Goal: Information Seeking & Learning: Learn about a topic

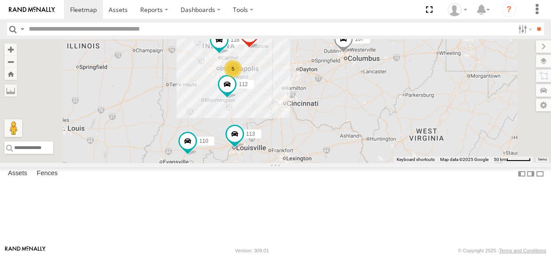
drag, startPoint x: 316, startPoint y: 114, endPoint x: 305, endPoint y: 115, distance: 10.7
click at [305, 115] on div "5 110 118 107 111 112 113" at bounding box center [275, 101] width 551 height 124
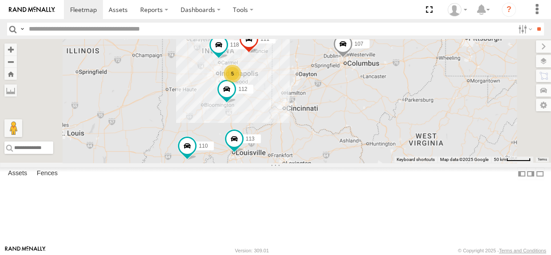
drag, startPoint x: 289, startPoint y: 137, endPoint x: 288, endPoint y: 143, distance: 5.8
click at [288, 143] on div "5 110 118 107 111 112 113" at bounding box center [275, 101] width 551 height 124
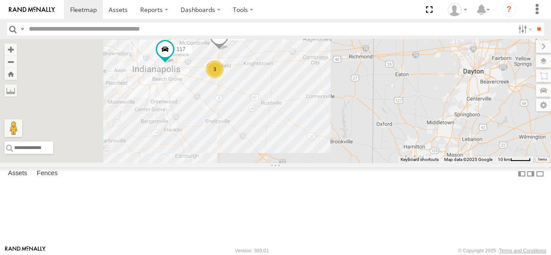
drag, startPoint x: 280, startPoint y: 124, endPoint x: 295, endPoint y: 138, distance: 20.1
click at [295, 138] on div "110 118 107 111 112 113 3 116 117" at bounding box center [275, 101] width 551 height 124
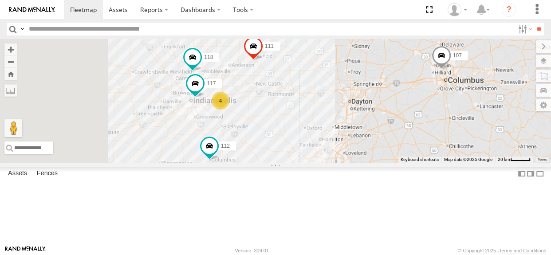
drag, startPoint x: 299, startPoint y: 146, endPoint x: 319, endPoint y: 160, distance: 24.2
click at [319, 160] on div "110 118 107 111 112 113 117 4" at bounding box center [275, 101] width 551 height 124
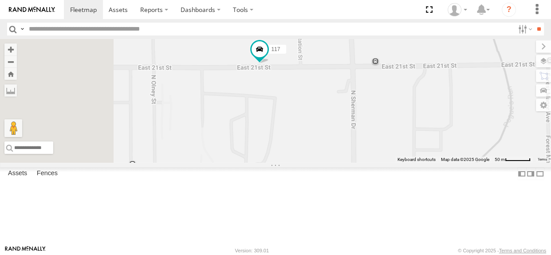
drag, startPoint x: 271, startPoint y: 120, endPoint x: 368, endPoint y: 121, distance: 96.3
click at [368, 121] on div "116 118 117 112" at bounding box center [275, 101] width 551 height 124
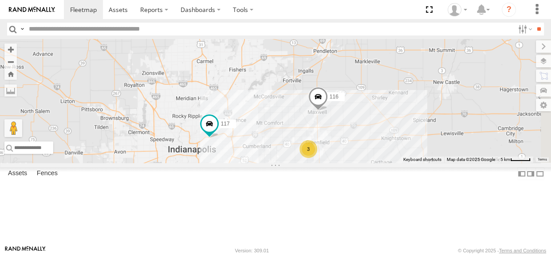
drag, startPoint x: 444, startPoint y: 170, endPoint x: 378, endPoint y: 177, distance: 66.5
click at [378, 163] on div "116 118 117 112 3" at bounding box center [275, 101] width 551 height 124
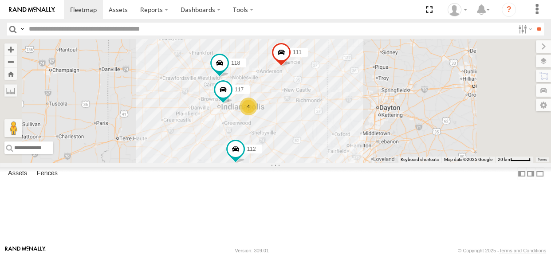
drag, startPoint x: 305, startPoint y: 143, endPoint x: 297, endPoint y: 101, distance: 43.3
click at [297, 101] on div "118 117 111 112 4" at bounding box center [275, 101] width 551 height 124
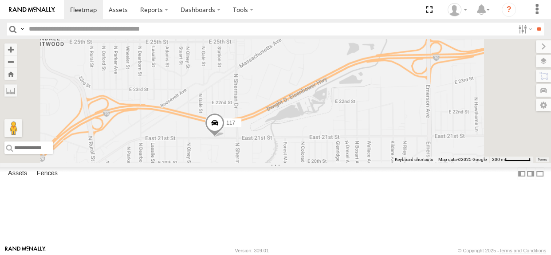
drag, startPoint x: 321, startPoint y: 138, endPoint x: 325, endPoint y: 128, distance: 11.0
click at [325, 107] on div "118 117 111 112 116" at bounding box center [275, 101] width 551 height 124
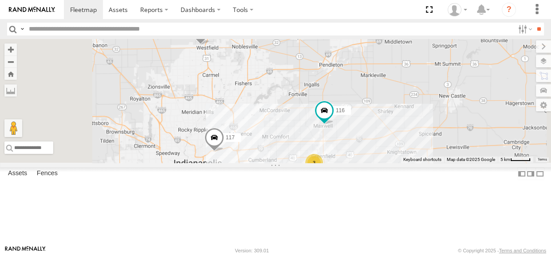
drag, startPoint x: 385, startPoint y: 137, endPoint x: 378, endPoint y: 153, distance: 17.5
click at [378, 153] on div "118 117 111 112 116 3" at bounding box center [275, 101] width 551 height 124
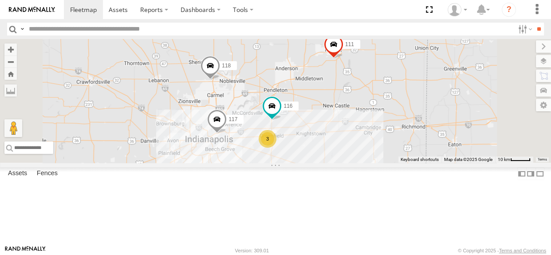
drag, startPoint x: 286, startPoint y: 157, endPoint x: 297, endPoint y: 157, distance: 11.1
click at [297, 157] on div "118 117 111 112 116 3" at bounding box center [275, 101] width 551 height 124
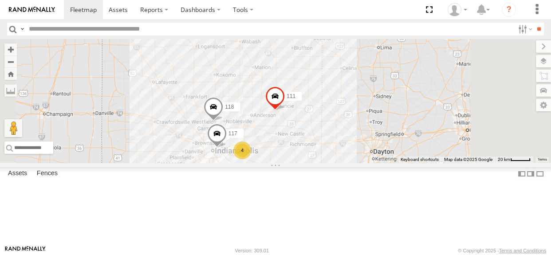
drag, startPoint x: 293, startPoint y: 154, endPoint x: 294, endPoint y: 113, distance: 40.8
click at [294, 113] on div "118 117 111 112 4" at bounding box center [275, 101] width 551 height 124
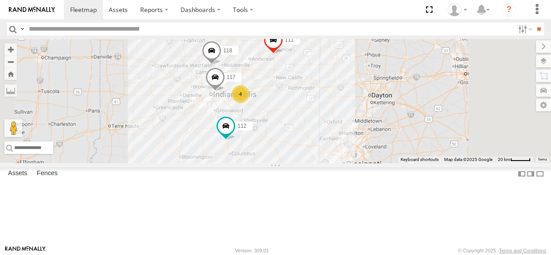
drag, startPoint x: 298, startPoint y: 149, endPoint x: 297, endPoint y: 120, distance: 29.3
click at [297, 120] on div "118 117 111 112 4" at bounding box center [275, 101] width 551 height 124
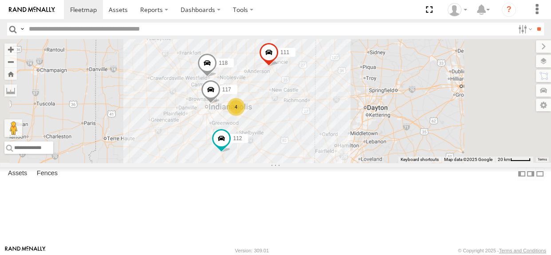
drag, startPoint x: 392, startPoint y: 141, endPoint x: 386, endPoint y: 154, distance: 14.1
click at [386, 154] on div "118 117 111 112 4" at bounding box center [275, 101] width 551 height 124
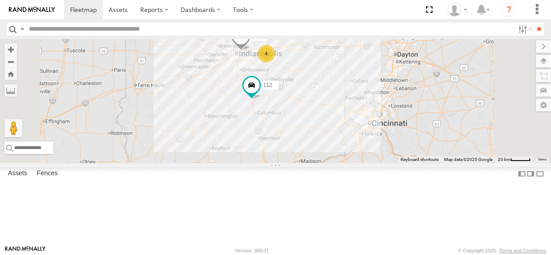
drag, startPoint x: 388, startPoint y: 155, endPoint x: 417, endPoint y: 102, distance: 61.0
click at [417, 102] on div "118 117 111 112 4" at bounding box center [275, 101] width 551 height 124
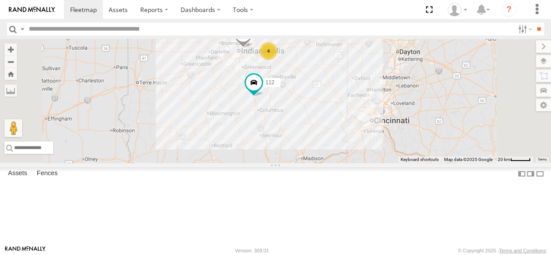
drag, startPoint x: 390, startPoint y: 162, endPoint x: 410, endPoint y: 124, distance: 42.9
click at [410, 124] on div "118 117 111 112 4" at bounding box center [275, 101] width 551 height 124
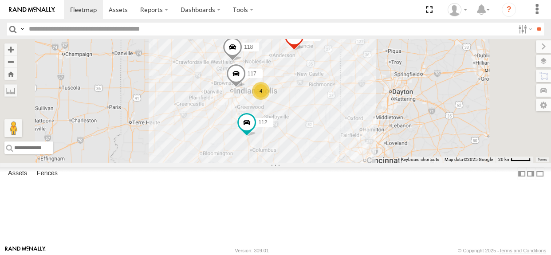
drag, startPoint x: 416, startPoint y: 136, endPoint x: 385, endPoint y: 221, distance: 90.9
click at [385, 163] on div "118 117 111 112 4 110 113" at bounding box center [275, 101] width 551 height 124
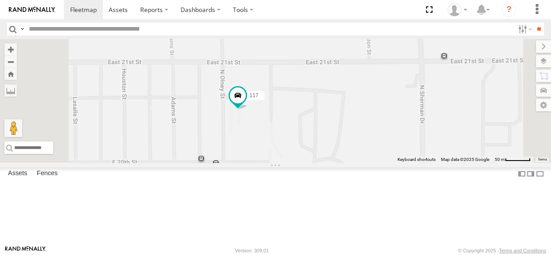
drag, startPoint x: 385, startPoint y: 159, endPoint x: 359, endPoint y: 161, distance: 26.2
click at [359, 161] on div "118 117 111 112 116" at bounding box center [275, 101] width 551 height 124
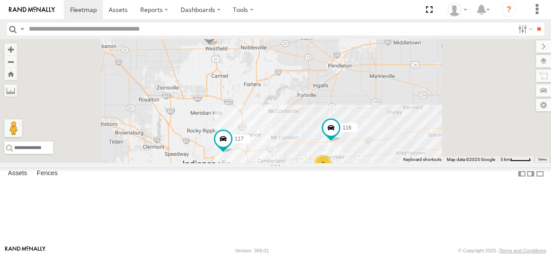
drag, startPoint x: 382, startPoint y: 162, endPoint x: 378, endPoint y: 181, distance: 18.7
click at [378, 163] on div "118 117 111 112 116 3" at bounding box center [275, 101] width 551 height 124
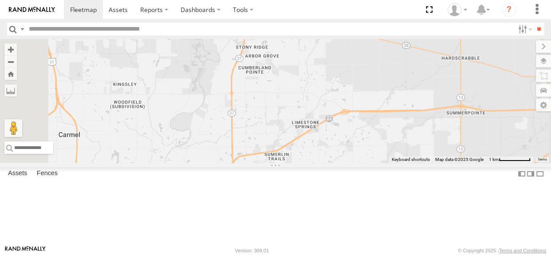
drag, startPoint x: 375, startPoint y: 110, endPoint x: 380, endPoint y: 126, distance: 16.1
click at [380, 126] on div "118 117 111 112 116" at bounding box center [275, 101] width 551 height 124
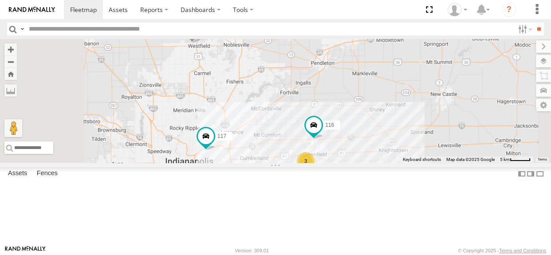
drag, startPoint x: 315, startPoint y: 164, endPoint x: 332, endPoint y: 119, distance: 47.9
click at [332, 120] on div "118 117 111 112 116 3" at bounding box center [275, 101] width 551 height 124
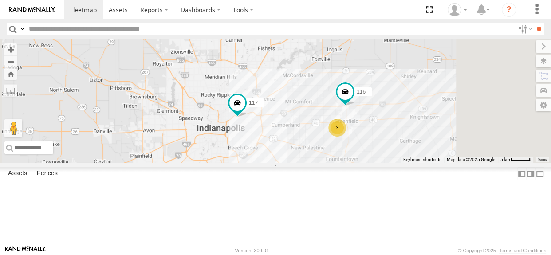
drag, startPoint x: 346, startPoint y: 142, endPoint x: 303, endPoint y: 110, distance: 54.3
click at [303, 110] on div "118 117 111 112 3 116" at bounding box center [275, 101] width 551 height 124
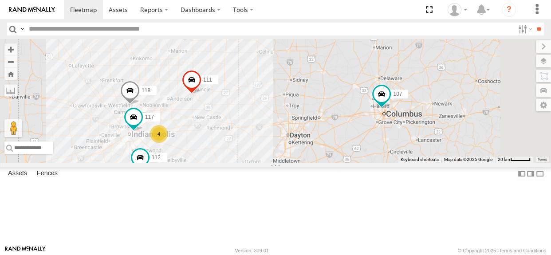
drag, startPoint x: 332, startPoint y: 153, endPoint x: 221, endPoint y: 146, distance: 110.7
click at [221, 146] on div "118 111 112 107 4 117" at bounding box center [275, 101] width 551 height 124
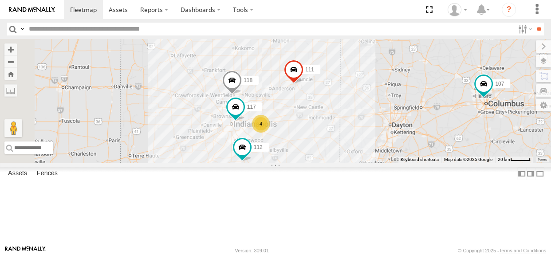
drag, startPoint x: 298, startPoint y: 164, endPoint x: 450, endPoint y: 159, distance: 152.2
click at [450, 159] on div "118 111 112 107 4 117" at bounding box center [275, 101] width 551 height 124
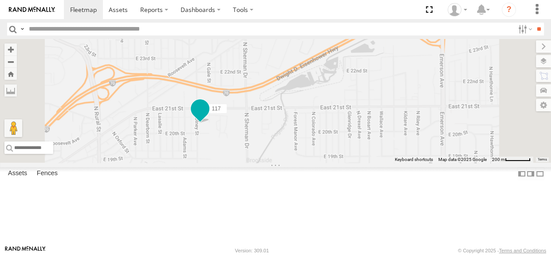
click at [208, 117] on span at bounding box center [200, 109] width 16 height 16
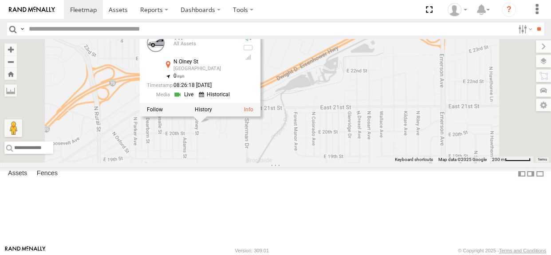
click at [196, 99] on link at bounding box center [184, 94] width 23 height 8
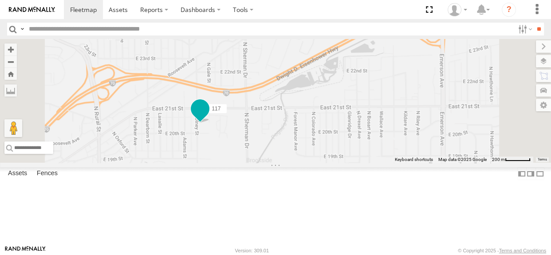
click at [208, 117] on span at bounding box center [200, 109] width 16 height 16
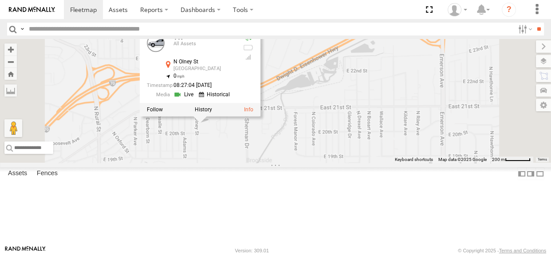
click at [196, 99] on link at bounding box center [184, 94] width 23 height 8
click at [293, 163] on div "117 117 All Assets N Olney St Indianapolis 39.79497 , -86.10679 0 08:27:04 10/1…" at bounding box center [275, 101] width 551 height 124
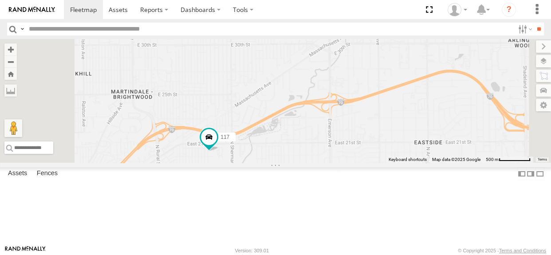
drag, startPoint x: 297, startPoint y: 161, endPoint x: 323, endPoint y: 200, distance: 46.9
click at [323, 163] on div "117" at bounding box center [275, 101] width 551 height 124
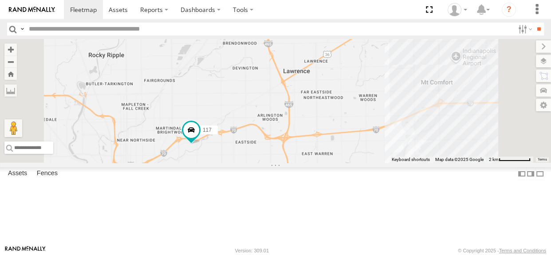
drag, startPoint x: 384, startPoint y: 118, endPoint x: 319, endPoint y: 144, distance: 69.1
click at [319, 144] on div "117" at bounding box center [275, 101] width 551 height 124
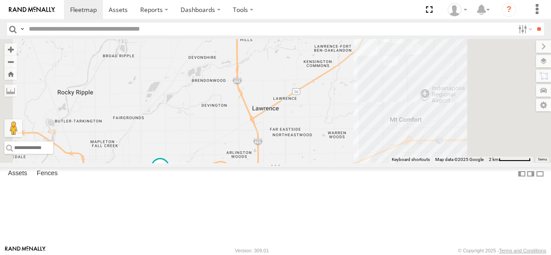
drag, startPoint x: 433, startPoint y: 128, endPoint x: 420, endPoint y: 169, distance: 42.5
click at [420, 163] on div "117" at bounding box center [275, 101] width 551 height 124
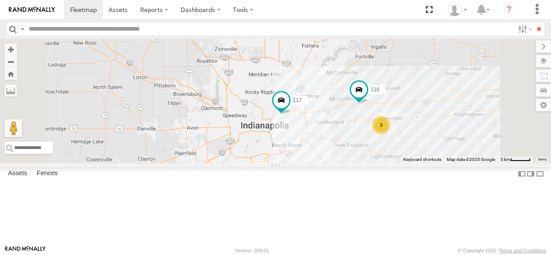
drag, startPoint x: 473, startPoint y: 130, endPoint x: 423, endPoint y: 133, distance: 50.2
click at [423, 133] on div "117 3 116 118" at bounding box center [275, 101] width 551 height 124
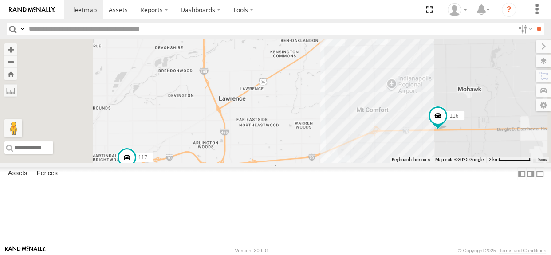
drag, startPoint x: 344, startPoint y: 165, endPoint x: 343, endPoint y: 91, distance: 73.6
click at [343, 91] on div "117 116 118 111" at bounding box center [275, 101] width 551 height 124
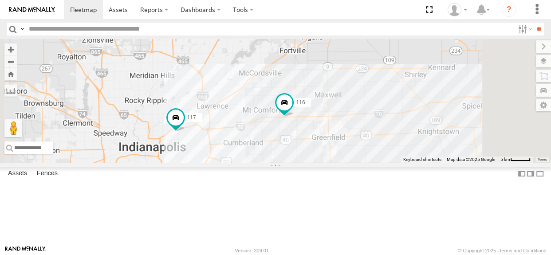
drag, startPoint x: 359, startPoint y: 133, endPoint x: 314, endPoint y: 110, distance: 50.8
click at [314, 110] on div "117 116 118 111" at bounding box center [275, 101] width 551 height 124
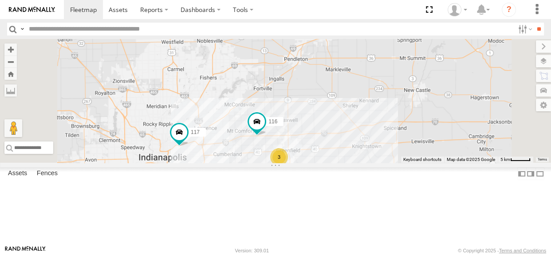
drag, startPoint x: 357, startPoint y: 127, endPoint x: 331, endPoint y: 151, distance: 35.2
click at [331, 151] on div "117 116 118 111 3" at bounding box center [275, 101] width 551 height 124
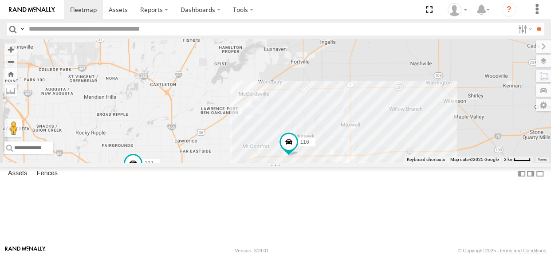
drag, startPoint x: 321, startPoint y: 164, endPoint x: 364, endPoint y: 84, distance: 90.1
click at [364, 84] on div "117 116 118 111" at bounding box center [275, 101] width 551 height 124
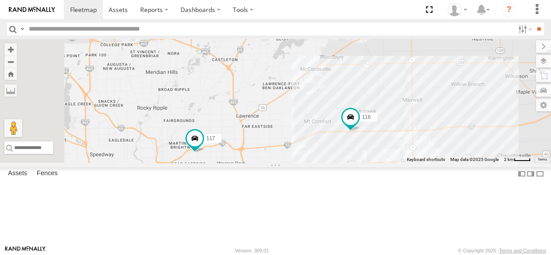
drag, startPoint x: 284, startPoint y: 130, endPoint x: 326, endPoint y: 116, distance: 44.6
click at [326, 116] on div "117 116 118 111 3" at bounding box center [275, 101] width 551 height 124
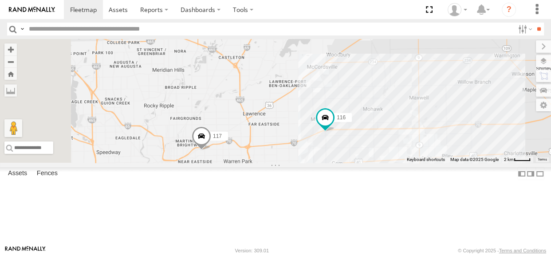
click at [211, 150] on span at bounding box center [202, 138] width 20 height 24
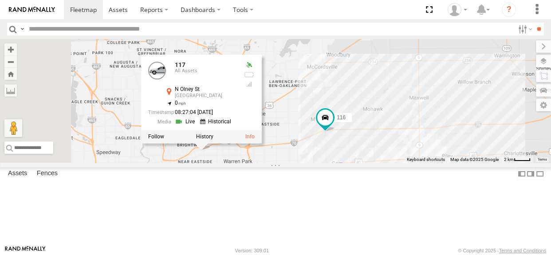
click at [197, 126] on link at bounding box center [186, 122] width 23 height 8
click at [415, 98] on div "3 116 117 117 All Assets N Olney St Indianapolis 39.79497 , -86.10679 0 08:27:0…" at bounding box center [275, 101] width 551 height 124
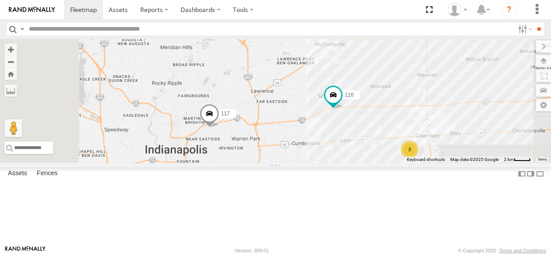
drag, startPoint x: 314, startPoint y: 200, endPoint x: 322, endPoint y: 176, distance: 24.8
click at [322, 163] on div "3 116 117" at bounding box center [275, 101] width 551 height 124
click at [219, 127] on span at bounding box center [210, 115] width 20 height 24
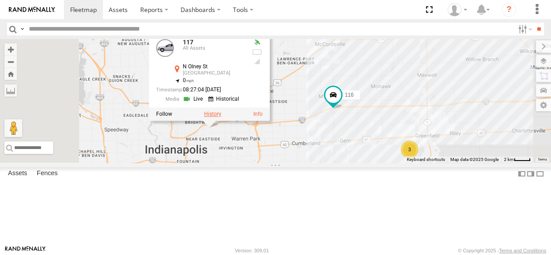
click at [221, 117] on label at bounding box center [212, 114] width 17 height 6
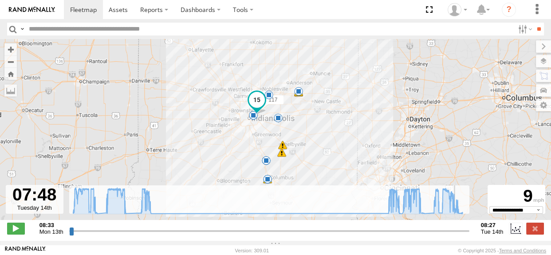
drag, startPoint x: 71, startPoint y: 236, endPoint x: 456, endPoint y: 226, distance: 384.3
click at [456, 227] on input "range" at bounding box center [269, 231] width 400 height 8
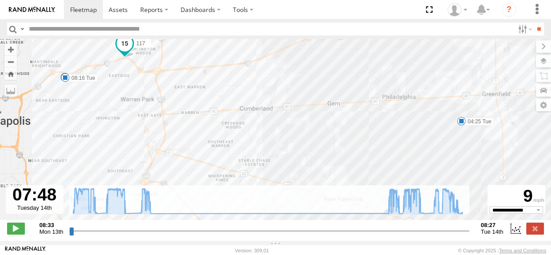
drag, startPoint x: 214, startPoint y: 106, endPoint x: 277, endPoint y: 131, distance: 67.1
click at [277, 131] on div "117 09:31 Mon 09:58 Mon 10:01 Mon 11:47 Mon 13:14 Mon 13:14 Mon 13:14 Mon 13:18…" at bounding box center [275, 134] width 551 height 190
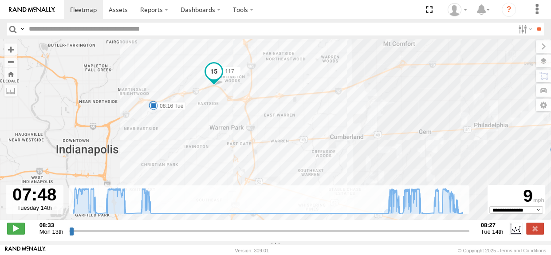
drag, startPoint x: 245, startPoint y: 95, endPoint x: 314, endPoint y: 116, distance: 71.7
click at [314, 116] on div "117 09:31 Mon 09:58 Mon 10:01 Mon 11:47 Mon 13:14 Mon 13:14 Mon 13:14 Mon 13:18…" at bounding box center [275, 134] width 551 height 190
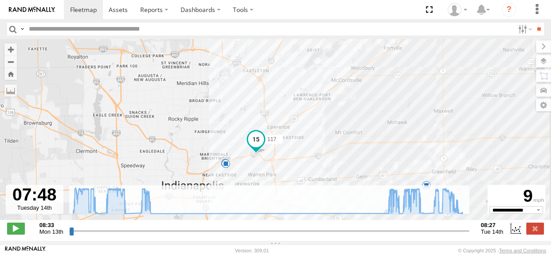
drag, startPoint x: 350, startPoint y: 85, endPoint x: 332, endPoint y: 143, distance: 61.3
click at [332, 143] on div "117 09:31 Mon 09:58 Mon 10:01 Mon 11:47 Mon 13:14 Mon 13:14 Mon 13:14 Mon 13:18…" at bounding box center [275, 134] width 551 height 190
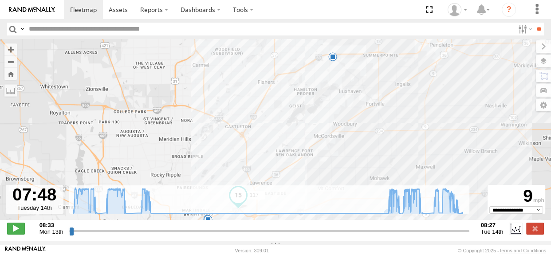
drag, startPoint x: 371, startPoint y: 139, endPoint x: 363, endPoint y: 165, distance: 26.9
click at [363, 165] on div "117 09:31 Mon 09:58 Mon 10:01 Mon 11:47 Mon 13:14 Mon 13:14 Mon 13:14 Mon 13:18…" at bounding box center [275, 134] width 551 height 190
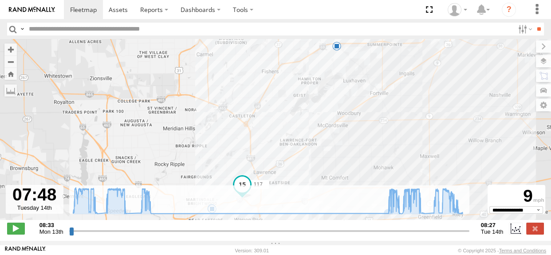
drag, startPoint x: 368, startPoint y: 151, endPoint x: 372, endPoint y: 139, distance: 12.2
click at [372, 139] on div "117 09:31 Mon 09:58 Mon 10:01 Mon 11:47 Mon 13:14 Mon 13:14 Mon 13:14 Mon 13:18…" at bounding box center [275, 134] width 551 height 190
click at [537, 234] on label at bounding box center [535, 229] width 18 height 12
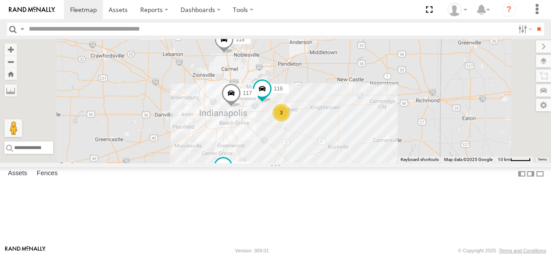
drag, startPoint x: 440, startPoint y: 143, endPoint x: 408, endPoint y: 118, distance: 40.7
click at [408, 118] on div "116 117 3 118 111 112" at bounding box center [275, 101] width 551 height 124
click at [241, 107] on span at bounding box center [231, 95] width 20 height 24
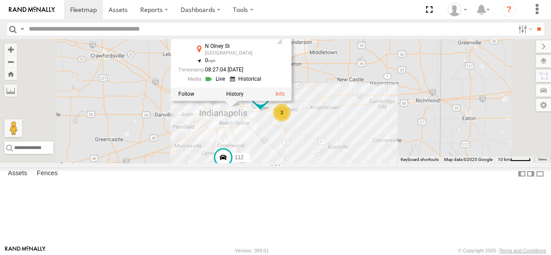
click at [227, 83] on link at bounding box center [216, 79] width 23 height 8
click at [319, 163] on div "3 116 118 117 111 112 117 All Assets N Olney St Indianapolis 39.79497 , -86.106…" at bounding box center [275, 101] width 551 height 124
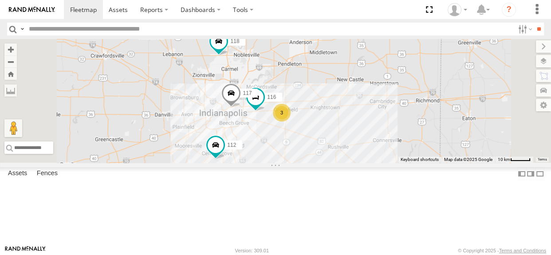
click at [241, 107] on span at bounding box center [231, 95] width 20 height 24
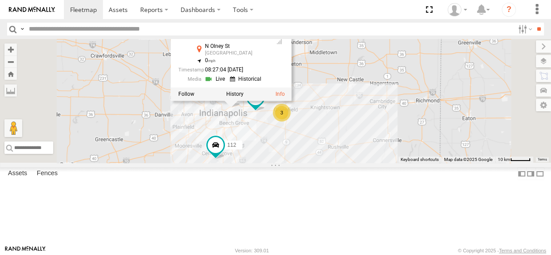
click at [227, 83] on link at bounding box center [216, 79] width 23 height 8
click at [319, 162] on div "3 116 118 117 111 112 117 All Assets N Olney St Indianapolis 39.79497 , -86.106…" at bounding box center [275, 101] width 551 height 124
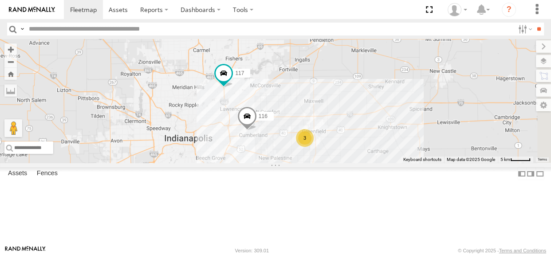
drag, startPoint x: 343, startPoint y: 126, endPoint x: 315, endPoint y: 142, distance: 32.7
click at [315, 142] on div "3 116 118 117 112" at bounding box center [275, 101] width 551 height 124
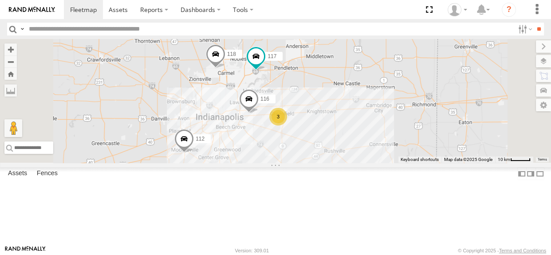
drag, startPoint x: 400, startPoint y: 120, endPoint x: 404, endPoint y: 121, distance: 4.5
click at [404, 121] on div "116 118 117 112 3 111" at bounding box center [275, 101] width 551 height 124
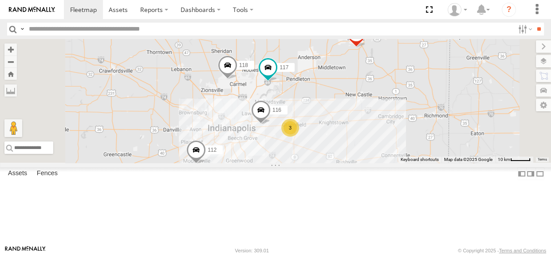
drag, startPoint x: 403, startPoint y: 122, endPoint x: 417, endPoint y: 134, distance: 17.3
click at [417, 134] on div "116 118 117 112 3 111" at bounding box center [275, 101] width 551 height 124
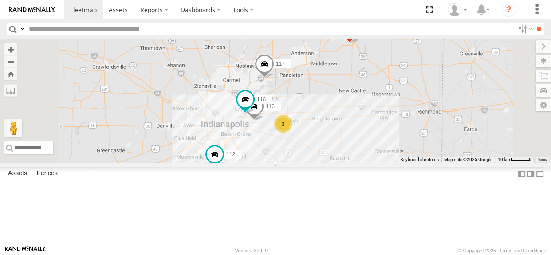
drag, startPoint x: 306, startPoint y: 113, endPoint x: 294, endPoint y: 106, distance: 13.9
click at [294, 106] on div "3 116 118 117 111 112" at bounding box center [275, 101] width 551 height 124
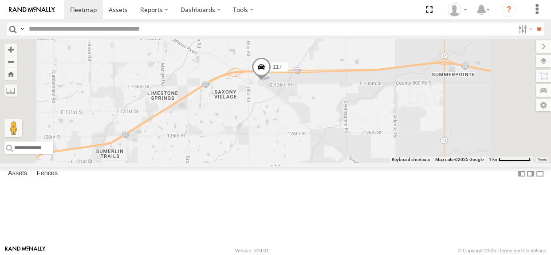
drag, startPoint x: 377, startPoint y: 99, endPoint x: 377, endPoint y: 145, distance: 45.7
click at [377, 145] on div "116 118 117 111 112" at bounding box center [275, 101] width 551 height 124
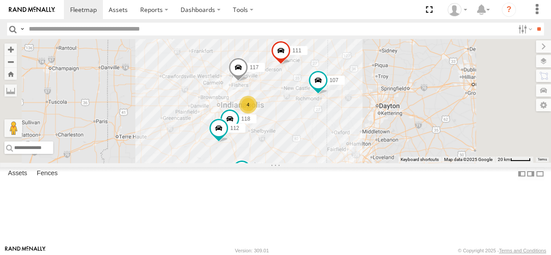
drag, startPoint x: 312, startPoint y: 161, endPoint x: 323, endPoint y: 129, distance: 34.2
click at [323, 129] on div "4 110 118 107 117 111 112 113" at bounding box center [275, 101] width 551 height 124
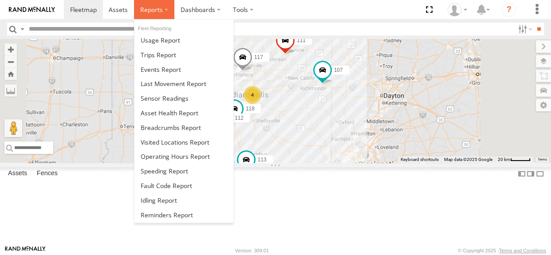
click at [151, 6] on span at bounding box center [151, 9] width 23 height 8
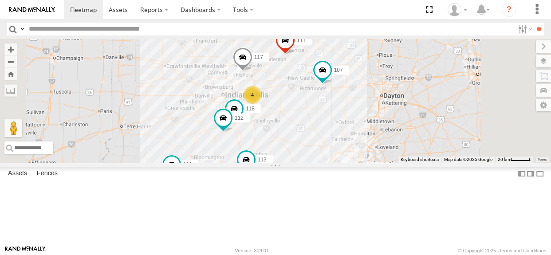
click at [262, 121] on div "4 110 118 107 117 111 112 113" at bounding box center [275, 101] width 551 height 124
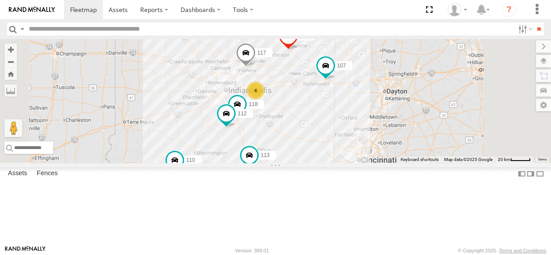
drag, startPoint x: 302, startPoint y: 115, endPoint x: 305, endPoint y: 110, distance: 6.5
click at [305, 110] on div "4 110 118 107 117 111 112 113" at bounding box center [275, 101] width 551 height 124
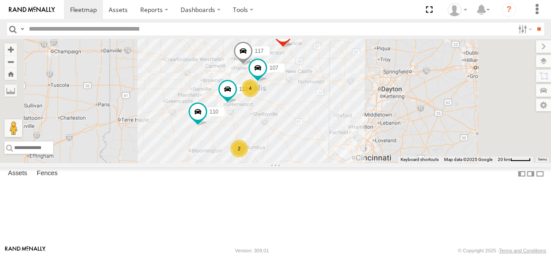
drag, startPoint x: 318, startPoint y: 99, endPoint x: 311, endPoint y: 97, distance: 7.4
click at [311, 97] on div "4 110 2 107 117 111 113" at bounding box center [275, 101] width 551 height 124
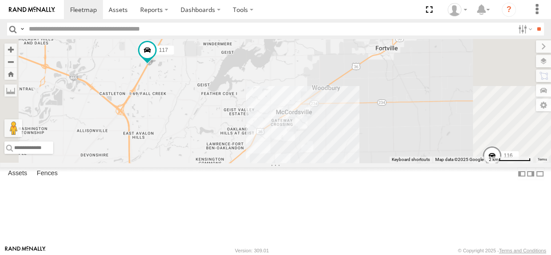
drag, startPoint x: 271, startPoint y: 118, endPoint x: 318, endPoint y: 112, distance: 47.8
click at [318, 112] on div "110 117 111 116" at bounding box center [275, 101] width 551 height 124
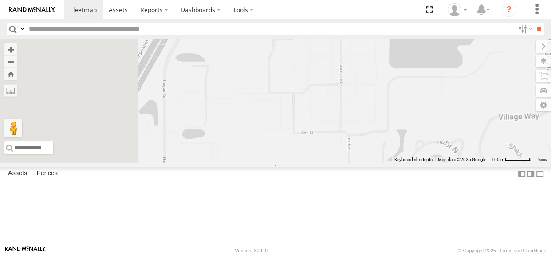
drag, startPoint x: 276, startPoint y: 85, endPoint x: 312, endPoint y: 182, distance: 103.6
click at [312, 163] on div "110 117 111 116" at bounding box center [275, 101] width 551 height 124
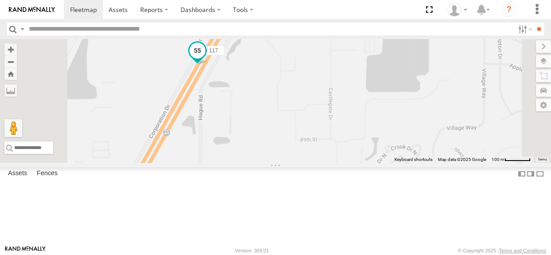
click at [205, 59] on span at bounding box center [197, 51] width 16 height 16
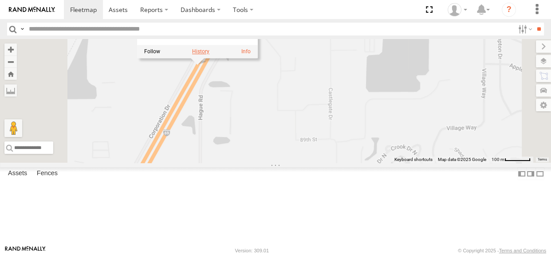
click at [209, 55] on label at bounding box center [200, 51] width 17 height 6
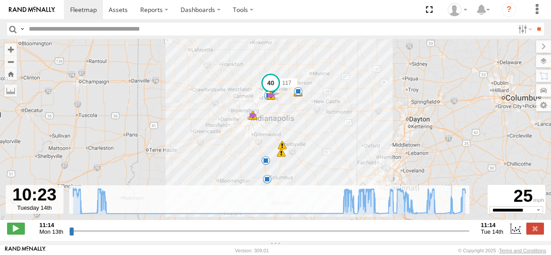
drag, startPoint x: 71, startPoint y: 236, endPoint x: 452, endPoint y: 231, distance: 380.6
click at [452, 231] on input "range" at bounding box center [269, 231] width 400 height 8
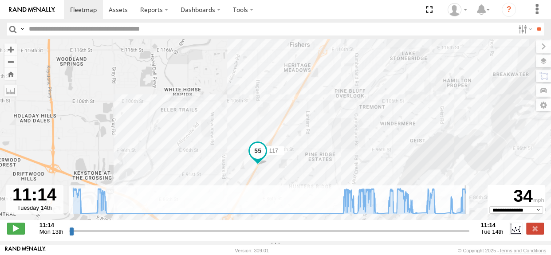
drag, startPoint x: 453, startPoint y: 235, endPoint x: 474, endPoint y: 236, distance: 20.4
type input "**********"
click at [469, 235] on input "range" at bounding box center [269, 231] width 400 height 8
click at [533, 230] on label at bounding box center [535, 229] width 18 height 12
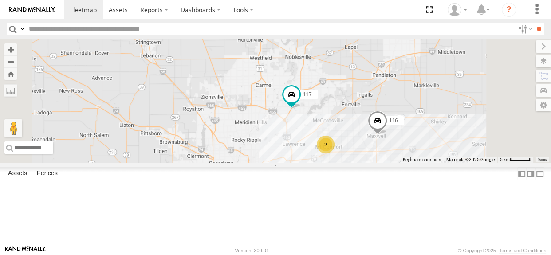
drag, startPoint x: 429, startPoint y: 131, endPoint x: 347, endPoint y: 109, distance: 84.2
click at [350, 104] on div "117 3 116 2" at bounding box center [275, 101] width 551 height 124
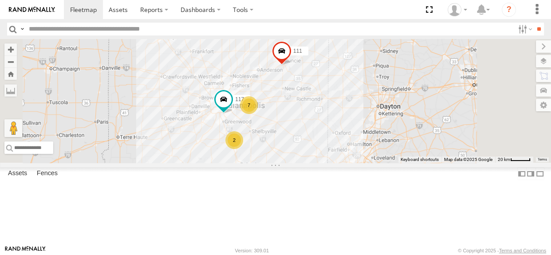
drag, startPoint x: 338, startPoint y: 115, endPoint x: 329, endPoint y: 105, distance: 13.2
click at [329, 105] on div "7 2 117 111" at bounding box center [275, 101] width 551 height 124
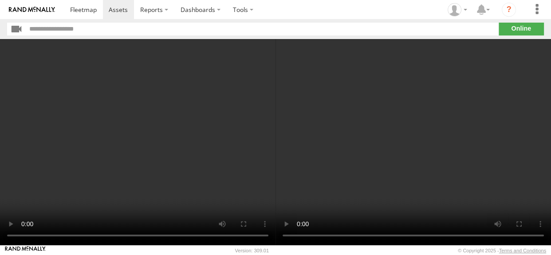
click at [519, 30] on section "**" at bounding box center [275, 29] width 537 height 13
click at [394, 145] on video at bounding box center [412, 142] width 275 height 206
click at [358, 164] on video at bounding box center [412, 142] width 275 height 206
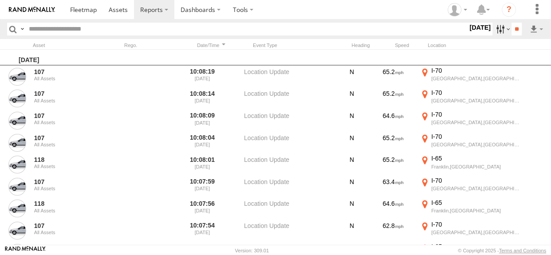
click at [493, 34] on label at bounding box center [501, 29] width 19 height 13
click at [0, 0] on span "Warning" at bounding box center [0, 0] width 0 height 0
click at [0, 0] on span "Media" at bounding box center [0, 0] width 0 height 0
click at [514, 28] on input "**" at bounding box center [516, 29] width 10 height 13
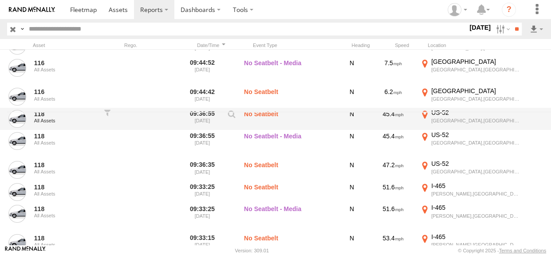
scroll to position [134, 0]
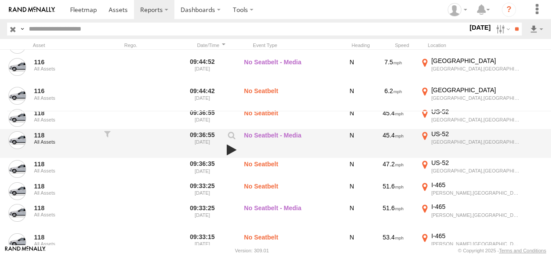
click at [231, 146] on link at bounding box center [231, 150] width 15 height 12
click at [231, 148] on link at bounding box center [231, 150] width 15 height 12
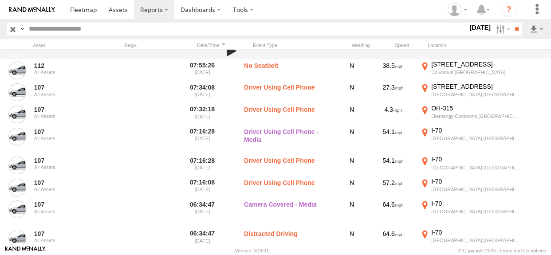
scroll to position [1088, 0]
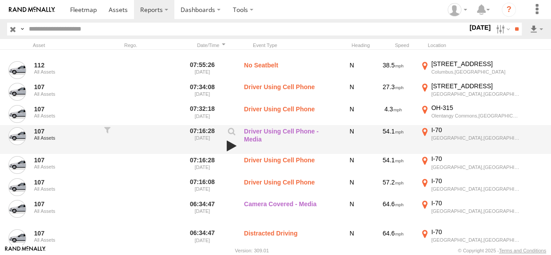
click at [231, 142] on link at bounding box center [231, 146] width 15 height 12
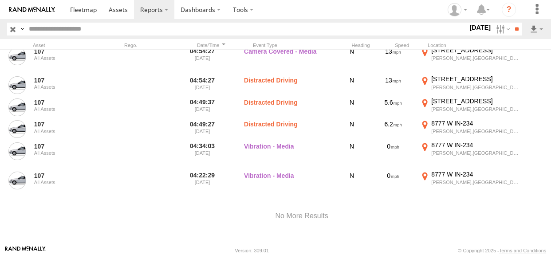
scroll to position [1671, 0]
